Goal: Book appointment/travel/reservation

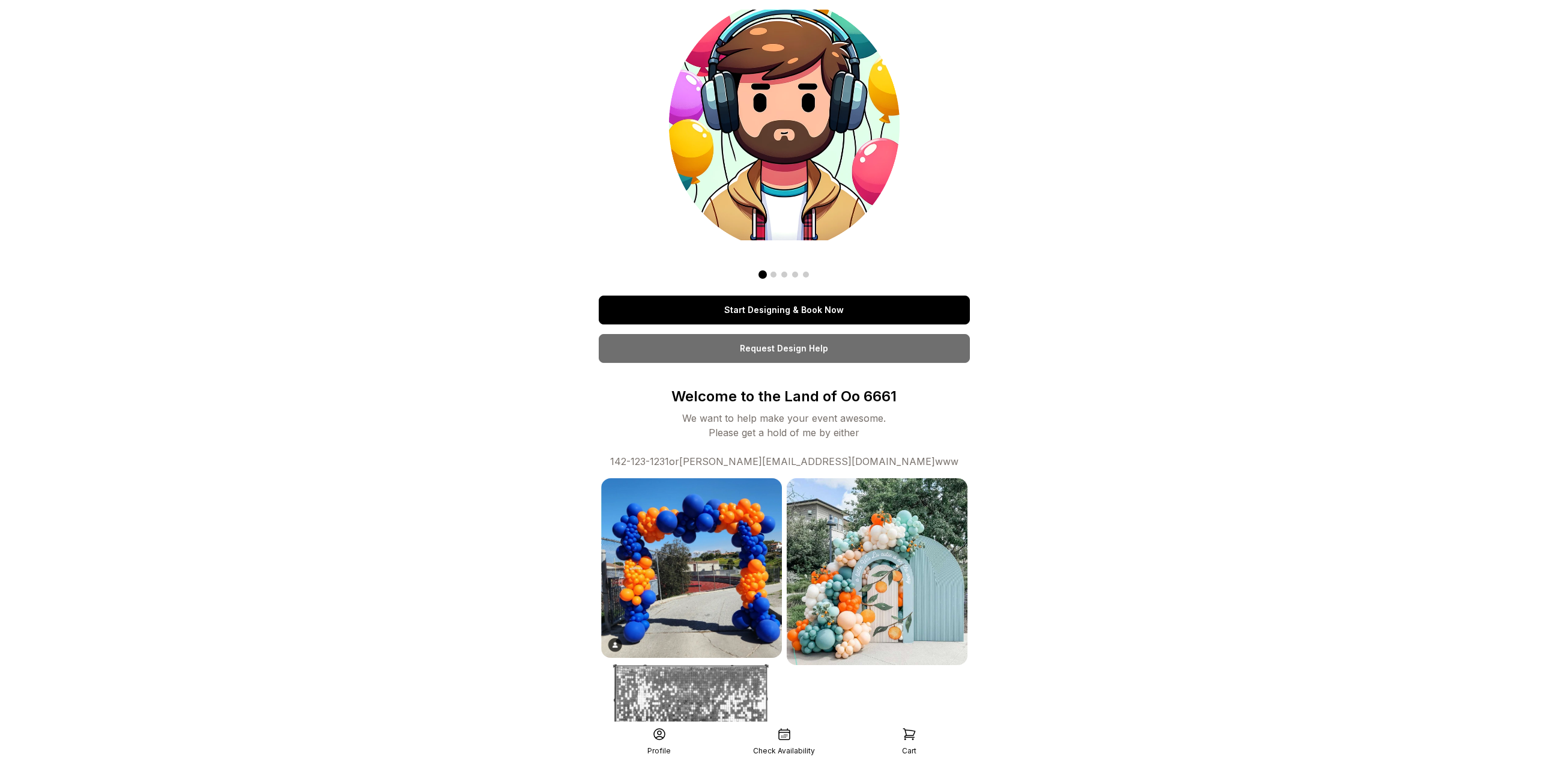
click at [718, 302] on link "Start Designing & Book Now" at bounding box center [784, 310] width 371 height 29
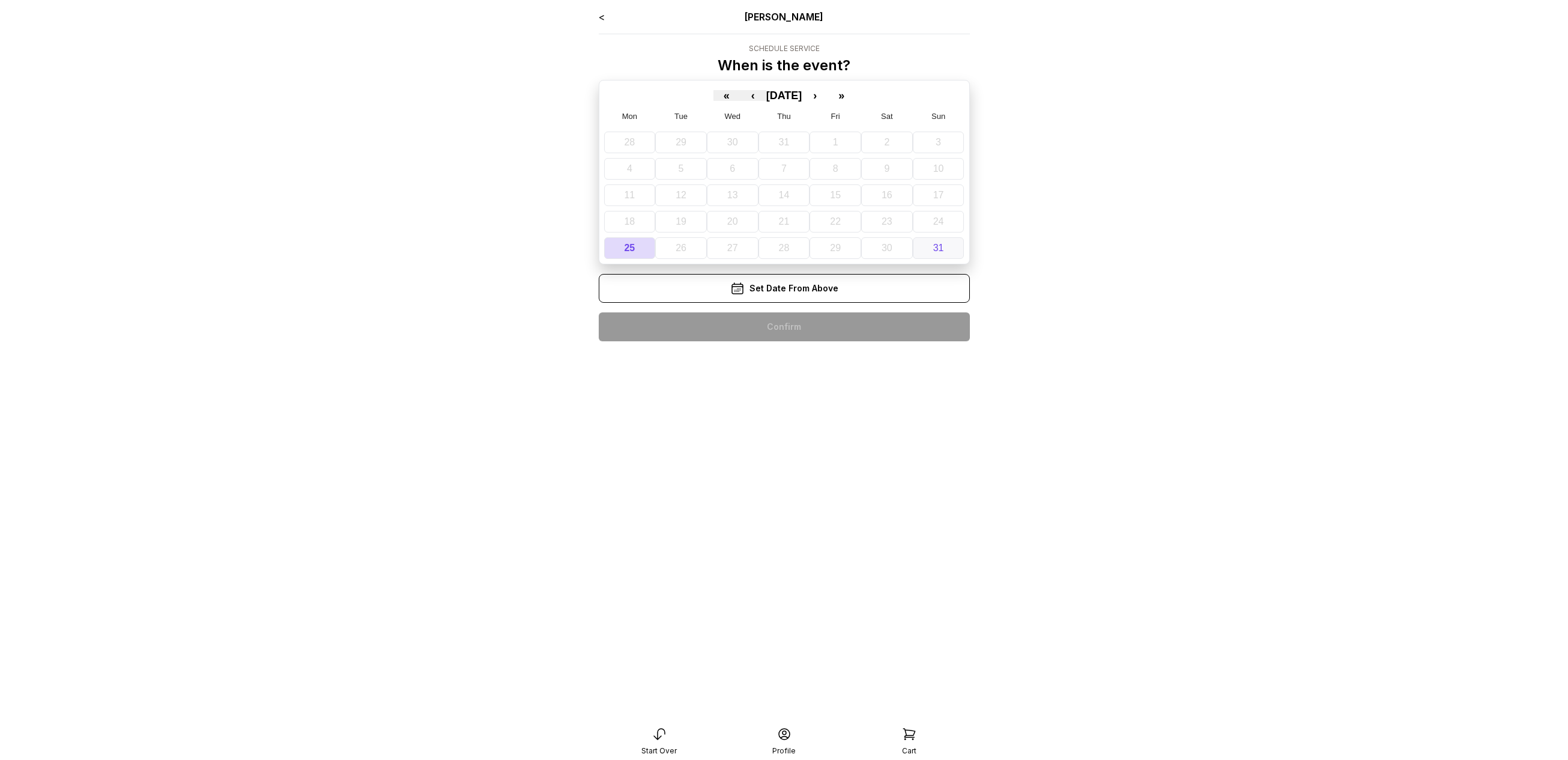
click at [941, 247] on abbr "31" at bounding box center [938, 248] width 11 height 10
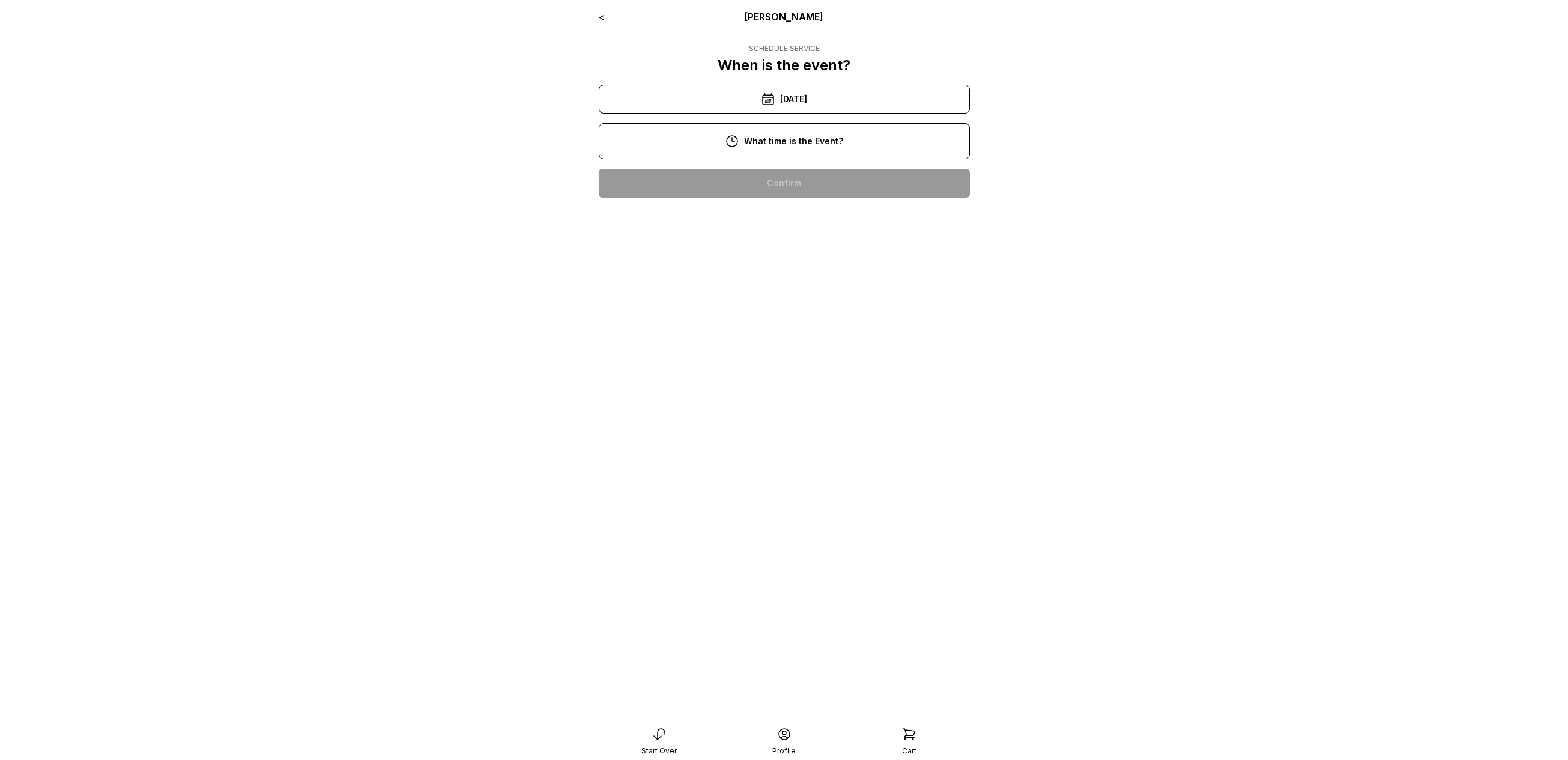
click at [828, 177] on div "10:00 am" at bounding box center [784, 183] width 352 height 29
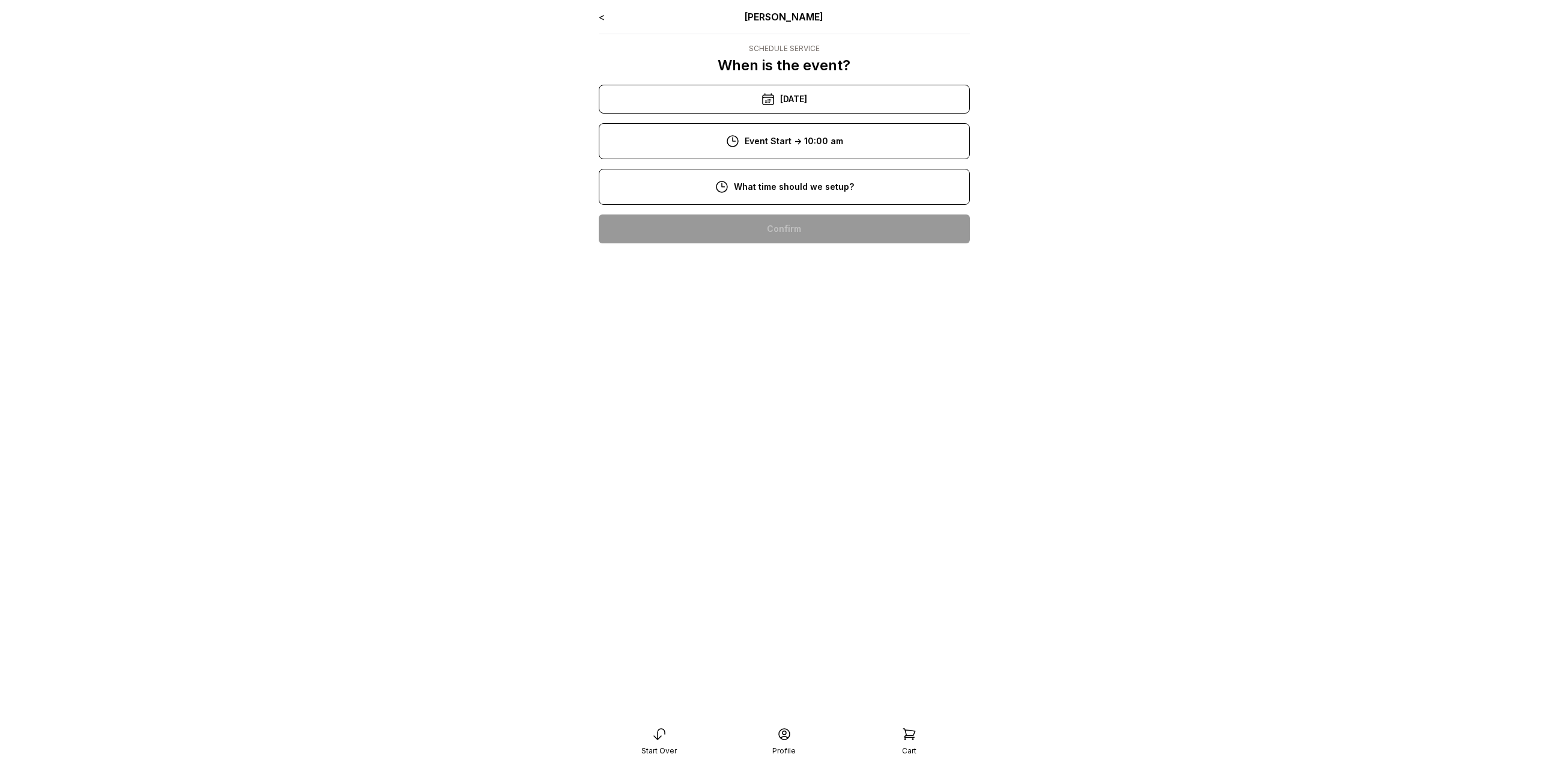
click at [797, 215] on div "8:00 am" at bounding box center [784, 229] width 352 height 29
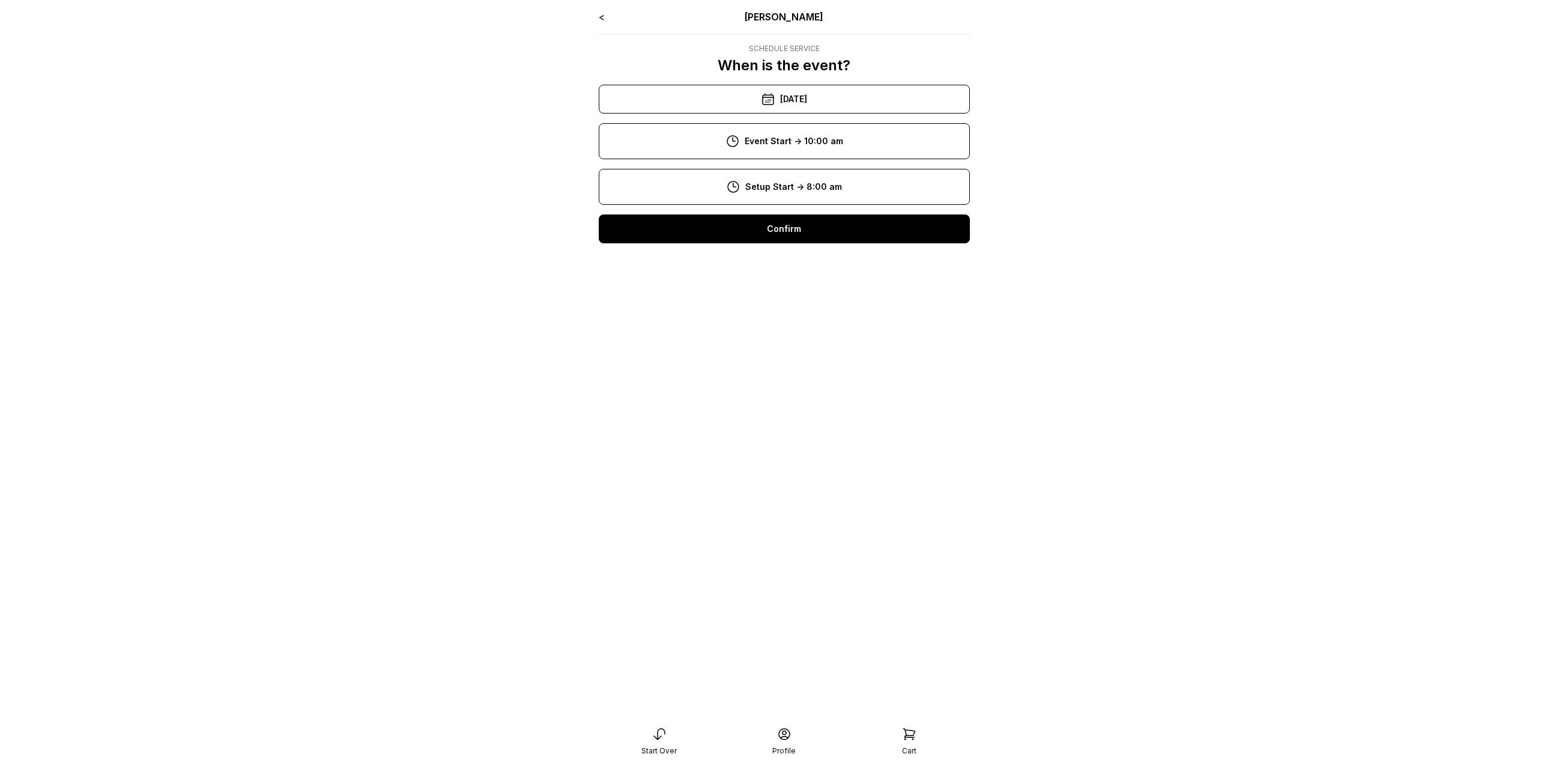
click at [795, 223] on div "Confirm" at bounding box center [784, 229] width 371 height 29
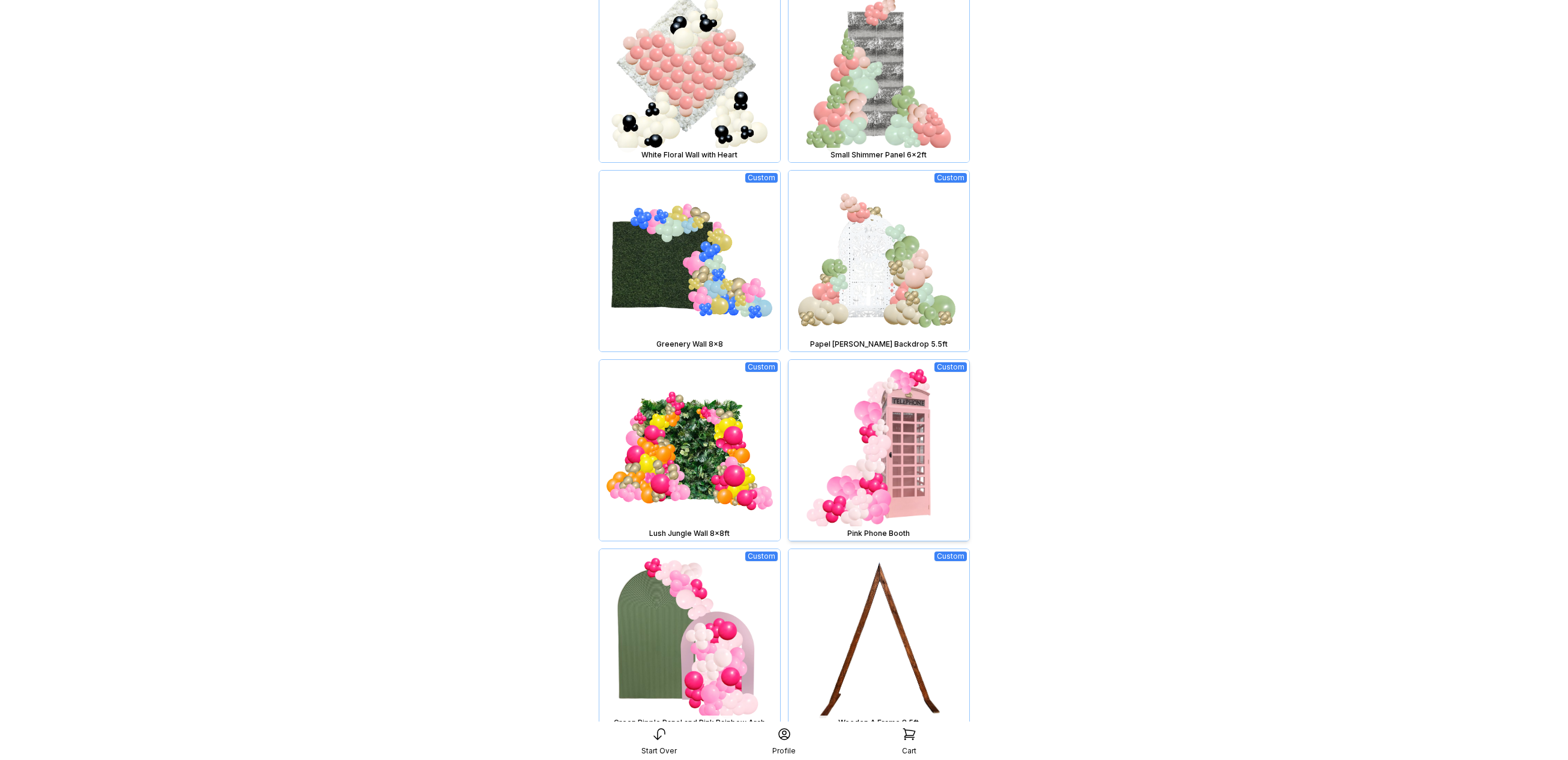
click at [889, 435] on img at bounding box center [878, 450] width 181 height 181
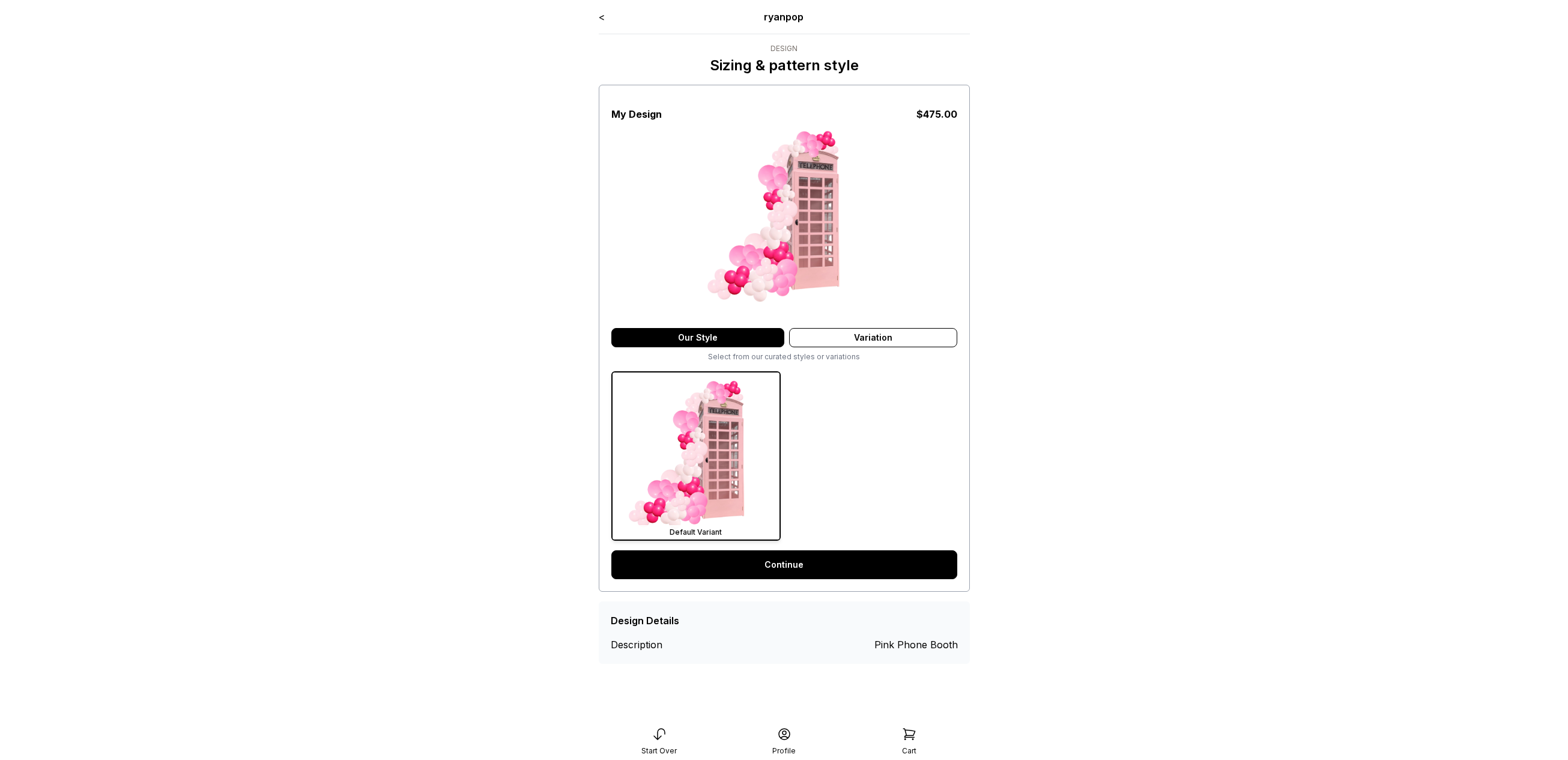
click at [803, 569] on link "Continue" at bounding box center [784, 565] width 346 height 29
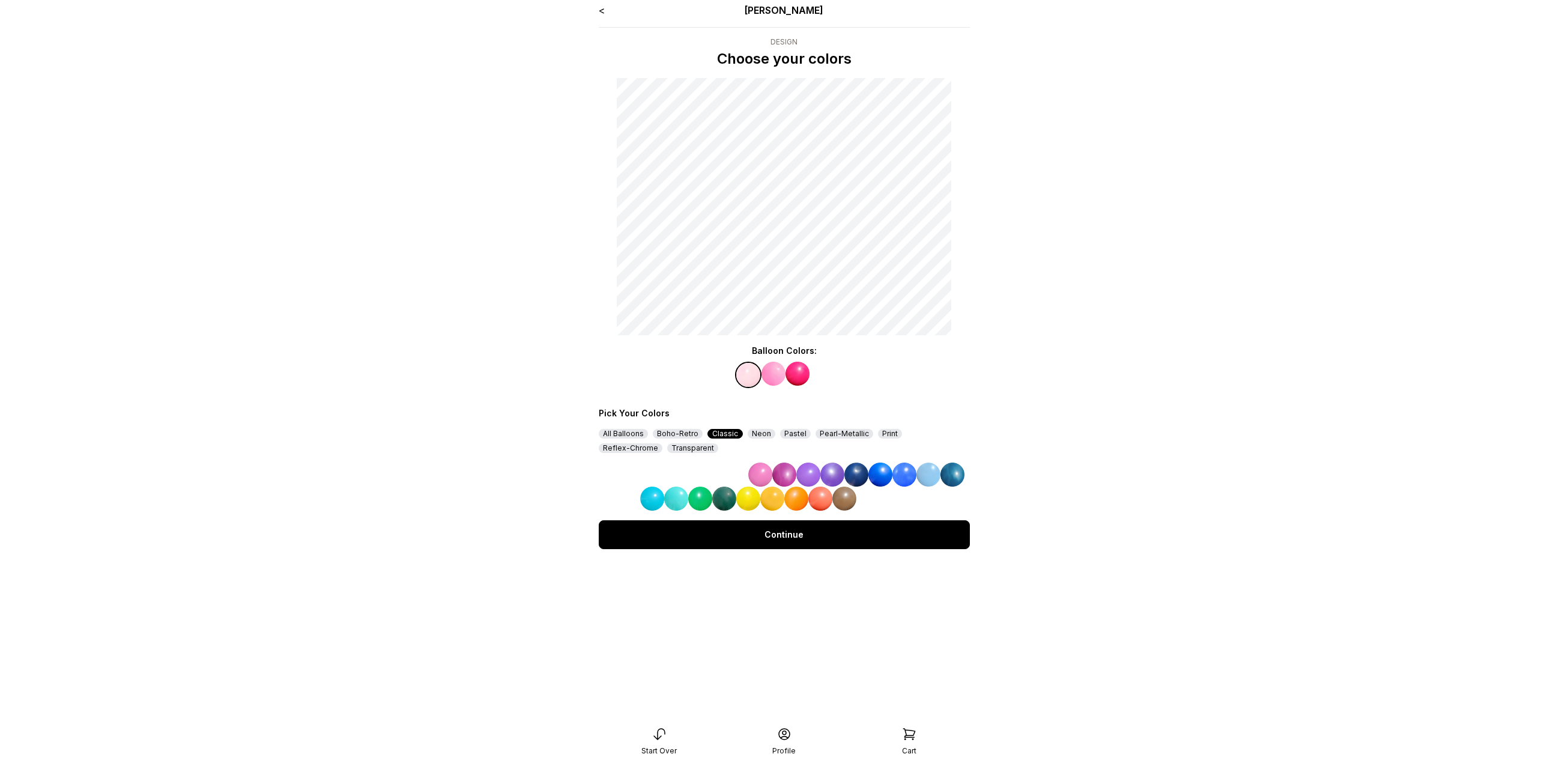
scroll to position [7, 0]
click at [875, 481] on img at bounding box center [880, 474] width 24 height 24
click at [776, 373] on img at bounding box center [773, 373] width 24 height 24
click at [792, 486] on img at bounding box center [796, 498] width 24 height 24
click at [800, 372] on img at bounding box center [797, 373] width 24 height 24
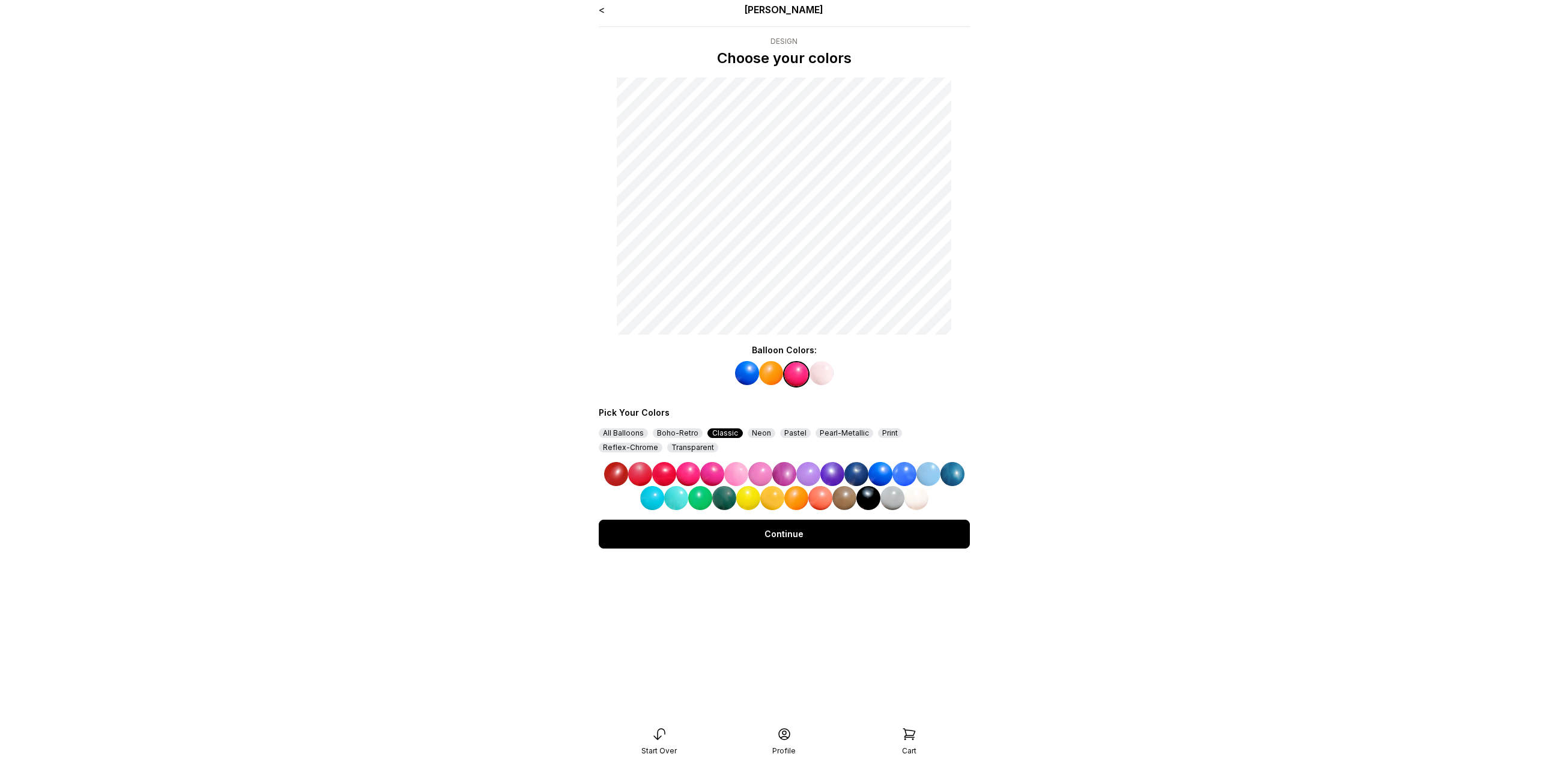
click at [816, 478] on img at bounding box center [808, 474] width 24 height 24
click at [823, 368] on img at bounding box center [822, 373] width 24 height 24
click at [835, 467] on img at bounding box center [832, 474] width 24 height 24
click at [797, 539] on div "Continue" at bounding box center [784, 534] width 371 height 29
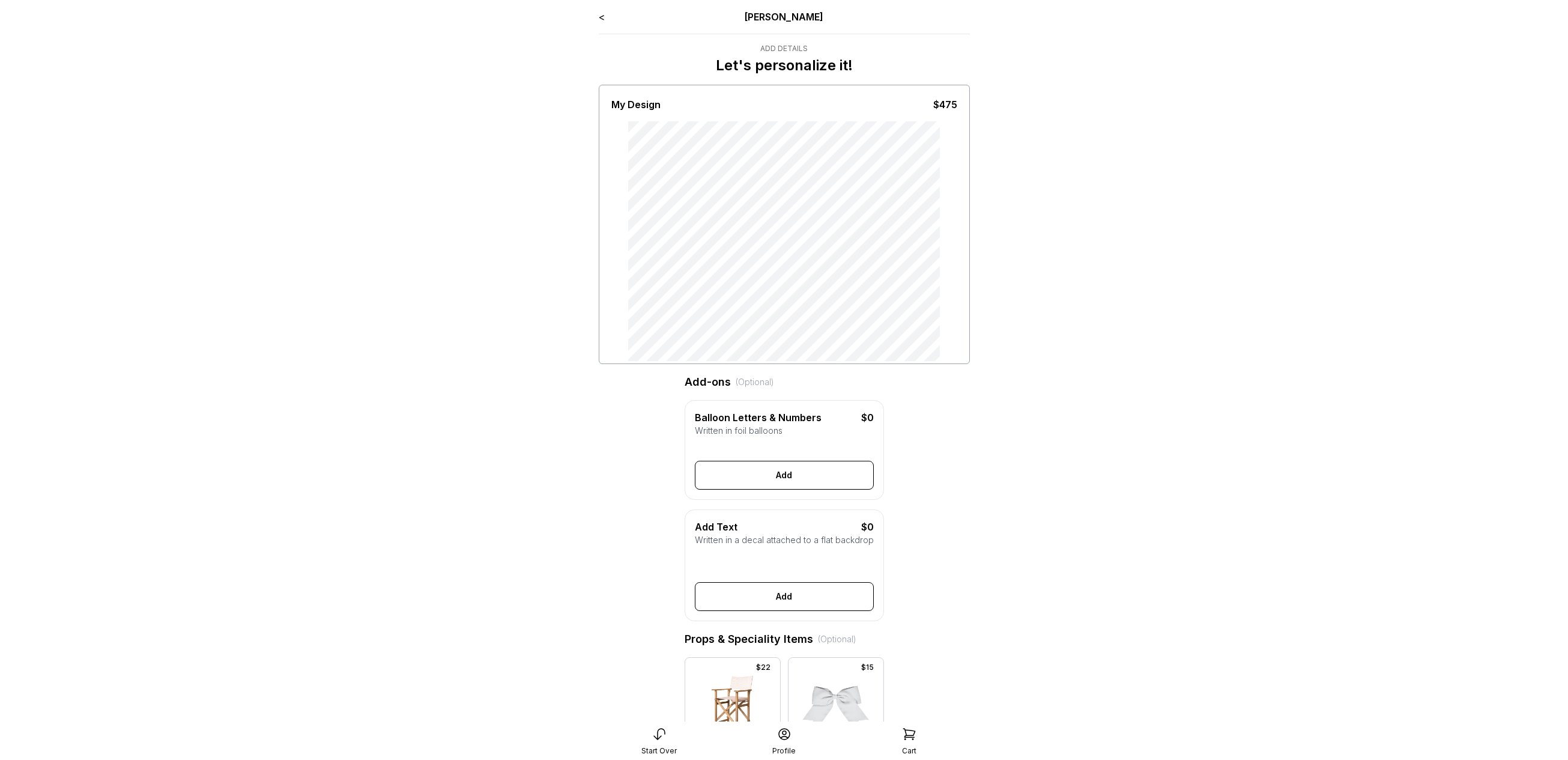
click at [601, 19] on link "<" at bounding box center [602, 17] width 6 height 12
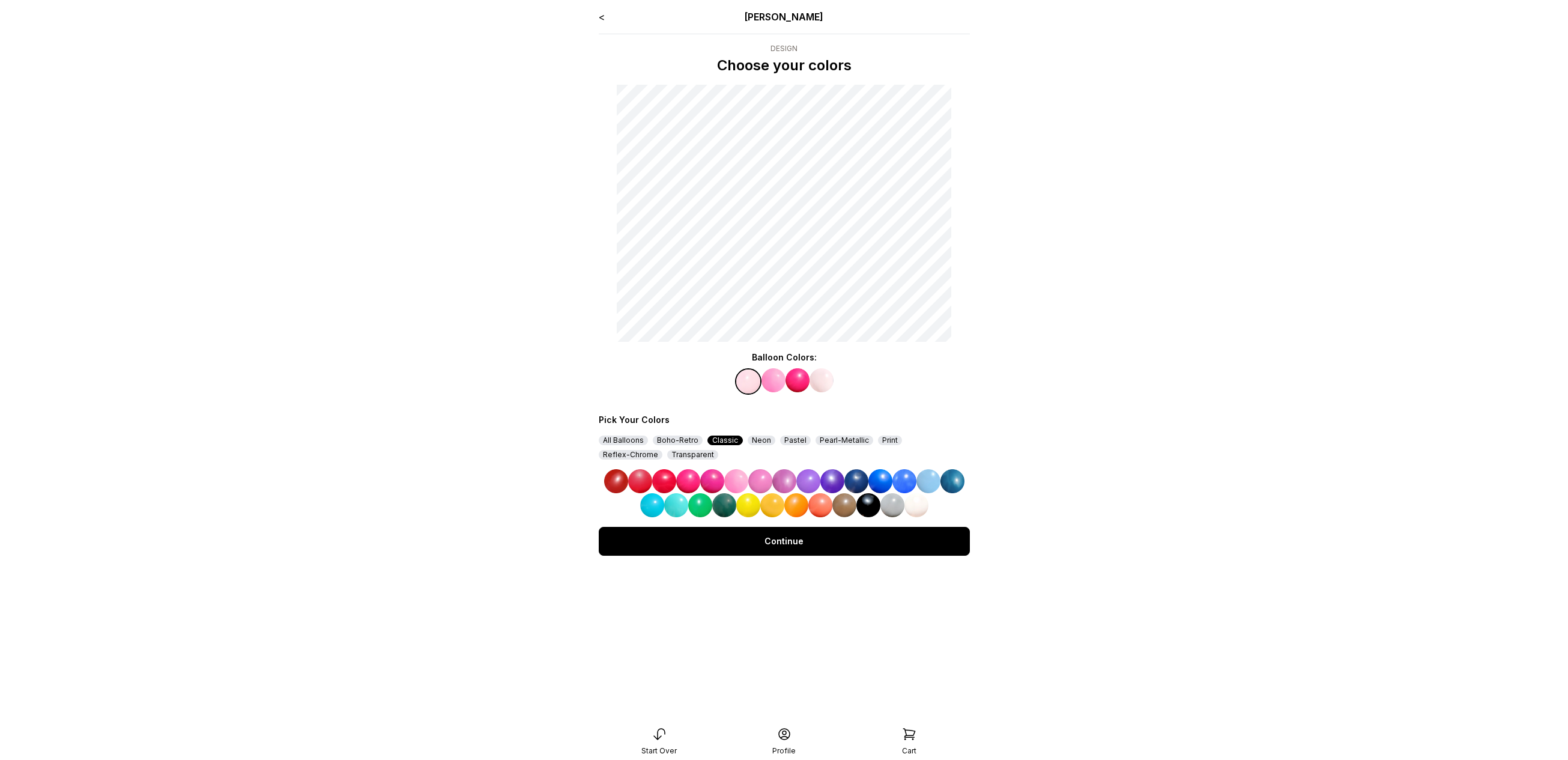
click at [786, 479] on img at bounding box center [784, 481] width 24 height 24
click at [779, 387] on img at bounding box center [773, 380] width 24 height 24
click at [860, 482] on img at bounding box center [856, 481] width 24 height 24
click at [798, 388] on img at bounding box center [797, 380] width 24 height 24
click at [765, 479] on img at bounding box center [760, 481] width 24 height 24
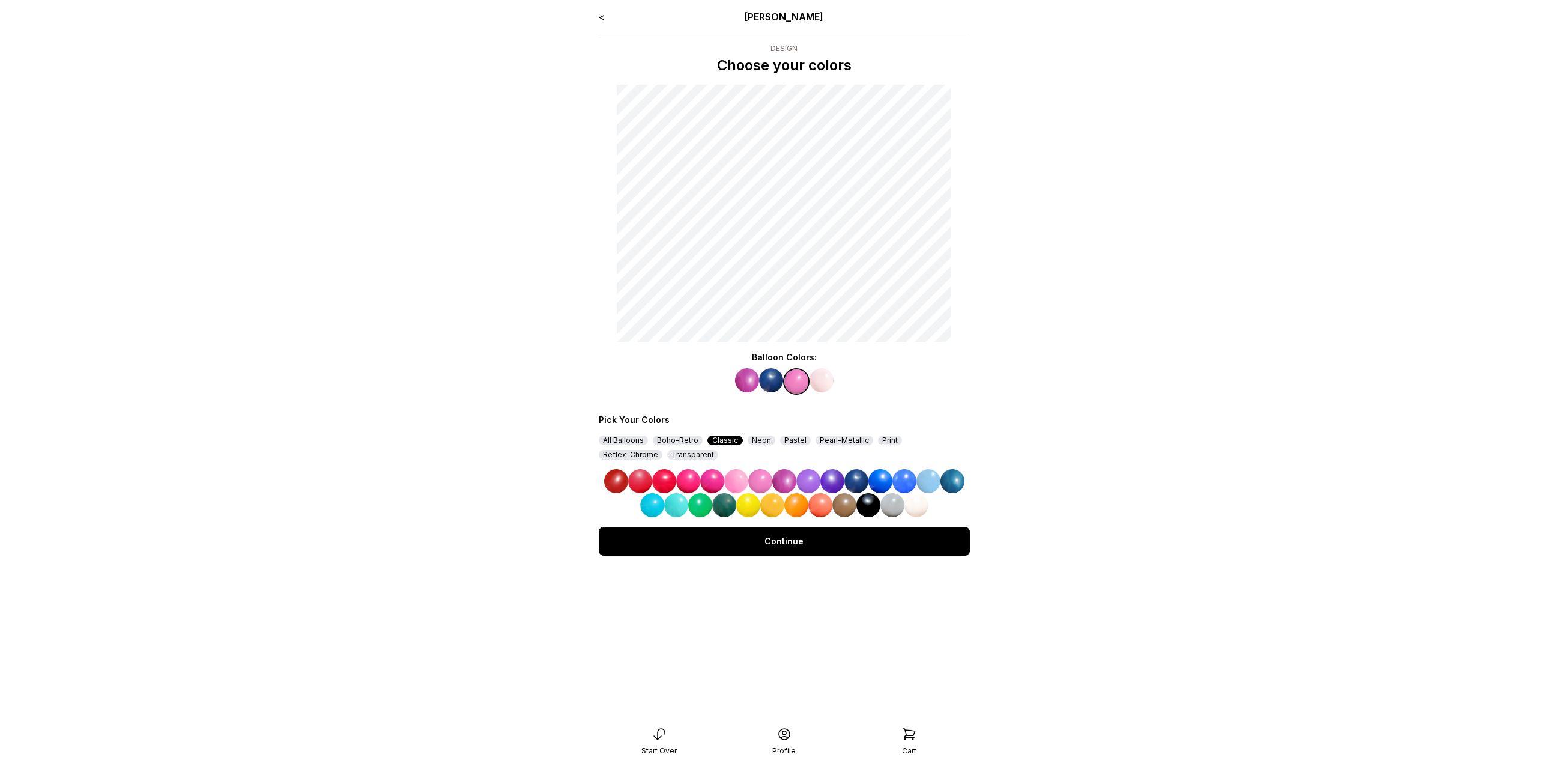
click at [829, 378] on img at bounding box center [822, 380] width 24 height 24
click at [836, 483] on img at bounding box center [832, 481] width 24 height 24
click at [824, 541] on div "Continue" at bounding box center [784, 541] width 371 height 29
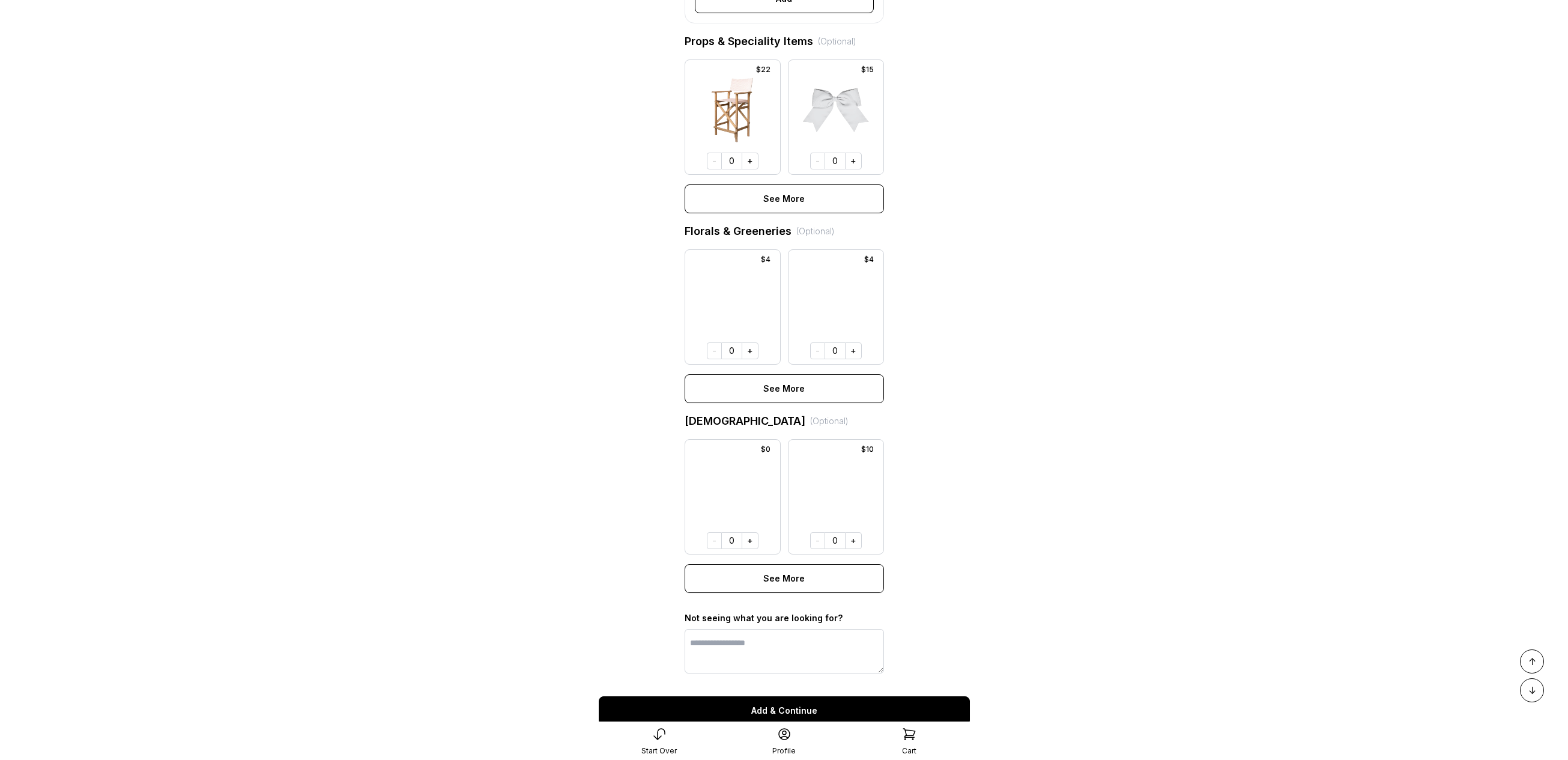
scroll to position [651, 0]
